Goal: Find specific page/section: Find specific page/section

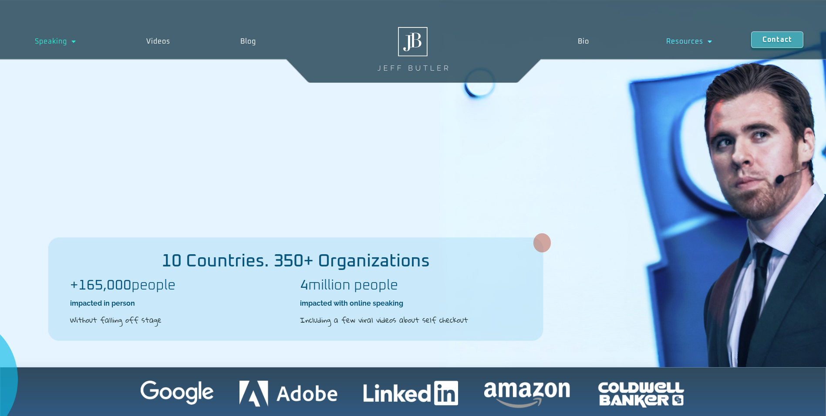
click at [680, 40] on link "Resources" at bounding box center [689, 41] width 123 height 20
click at [690, 32] on link "Resources" at bounding box center [689, 41] width 123 height 20
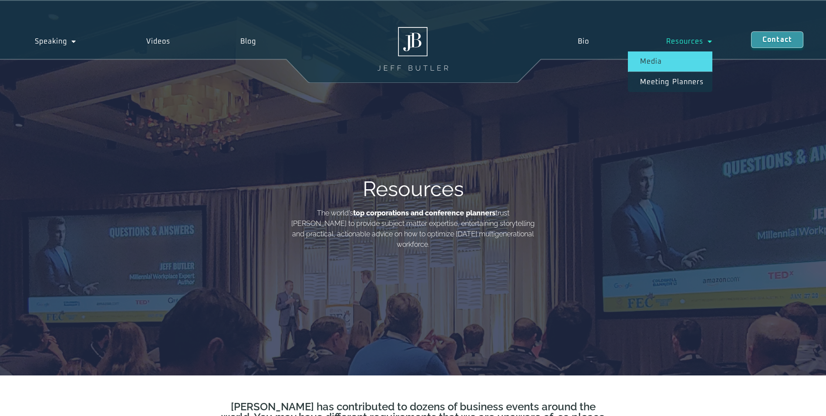
click at [652, 60] on link "Media" at bounding box center [670, 61] width 84 height 20
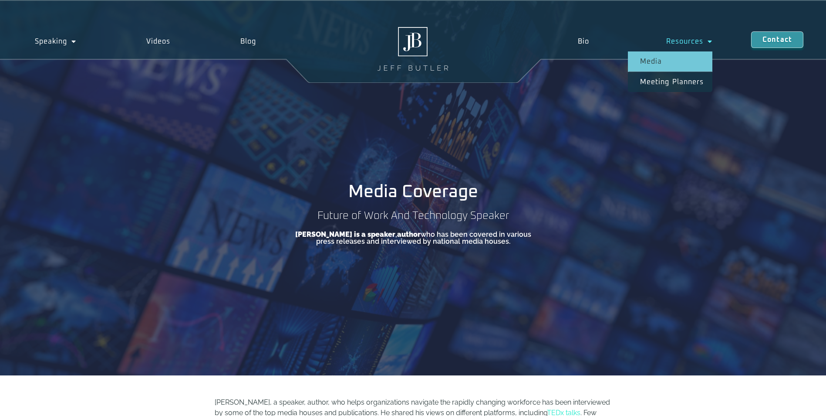
click at [662, 61] on link "Media" at bounding box center [670, 61] width 84 height 20
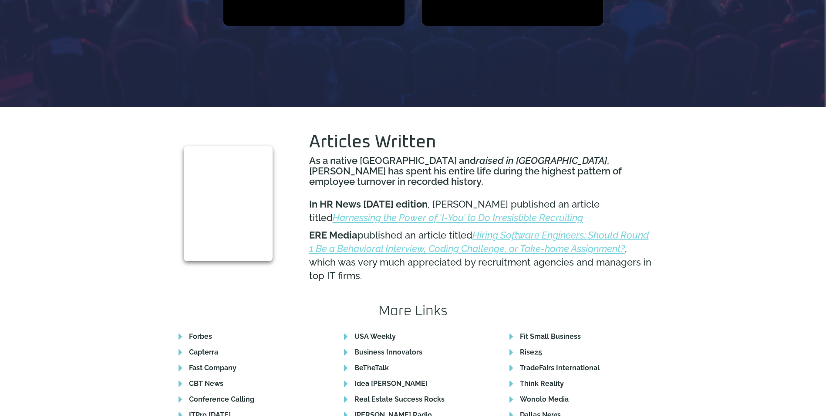
scroll to position [855, 0]
